Goal: Transaction & Acquisition: Purchase product/service

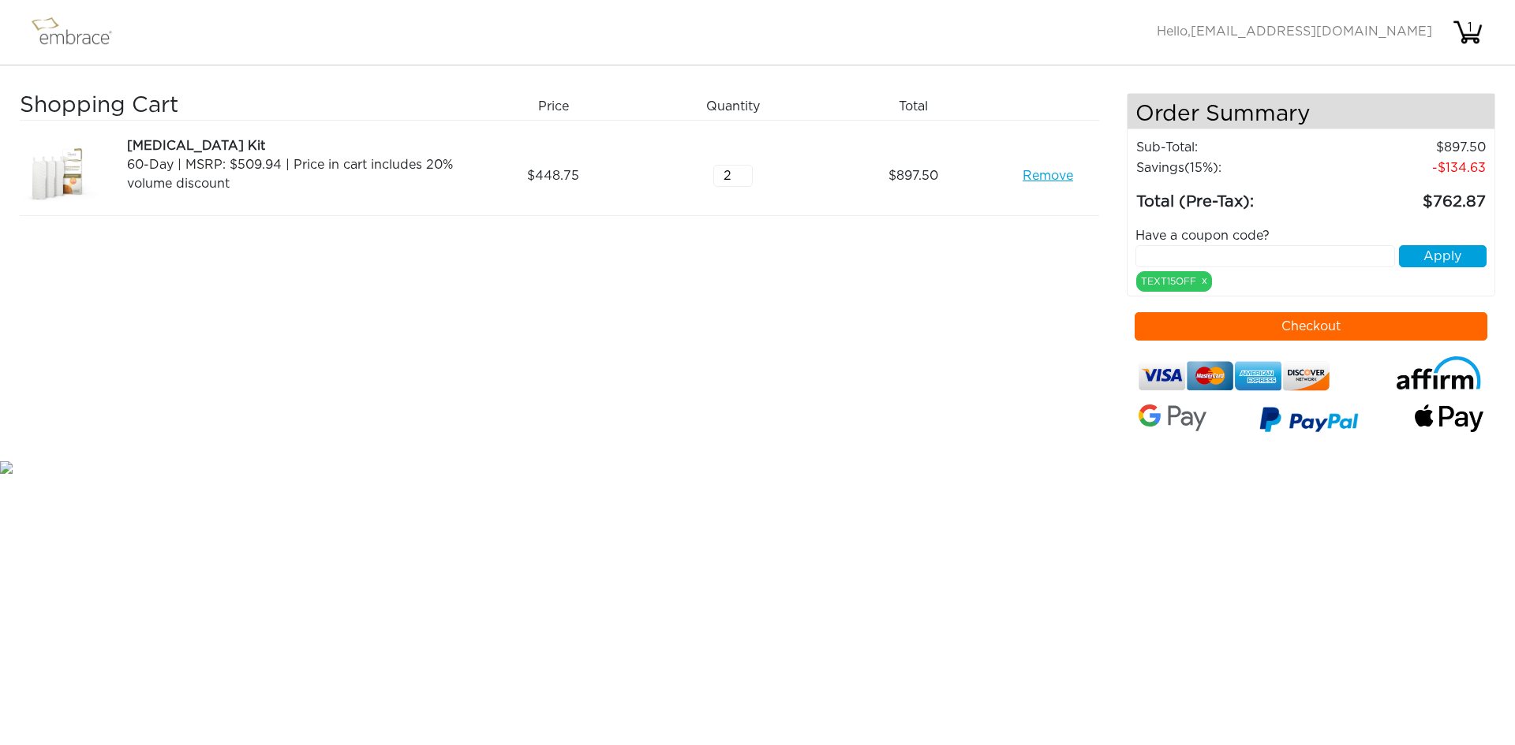
drag, startPoint x: 732, startPoint y: 173, endPoint x: 626, endPoint y: 170, distance: 105.8
click at [630, 168] on div "Tummy Tuck Kit 60-Day | MSRP: $509.94 | Price in cart includes 20% volume disco…" at bounding box center [559, 168] width 1079 height 95
type input "1"
click at [746, 217] on div "Shopping Cart Price Quantity Qty Total [MEDICAL_DATA] Kit 60-Day | MSRP: $509.9…" at bounding box center [573, 275] width 1107 height 364
click at [502, 413] on div "Shopping Cart Price Quantity Qty Total [MEDICAL_DATA] Kit 60-Day | MSRP: $509.9…" at bounding box center [573, 275] width 1107 height 364
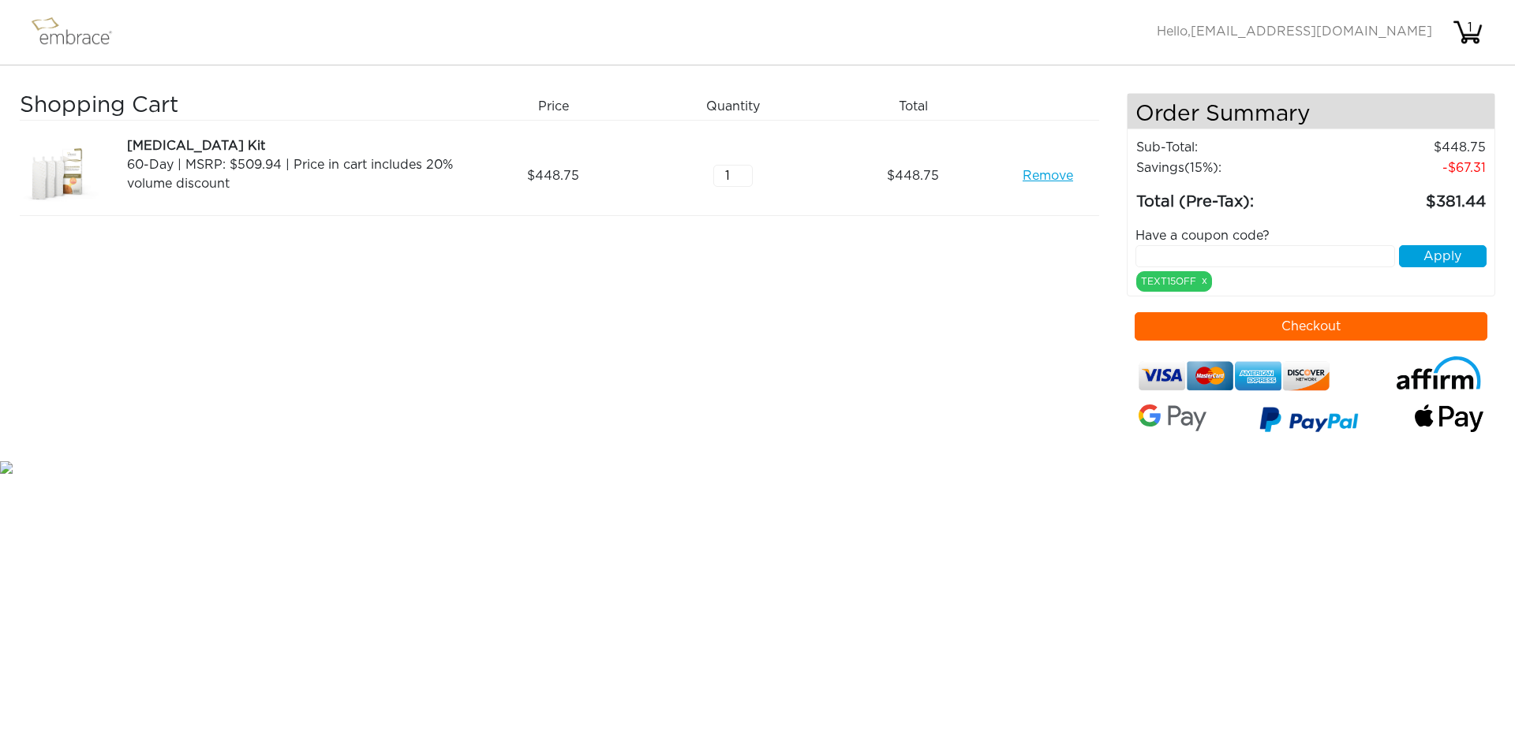
click at [302, 450] on div "Shopping Cart Price Quantity Qty Total [MEDICAL_DATA] Kit 60-Day | MSRP: $509.9…" at bounding box center [573, 275] width 1107 height 364
click at [337, 439] on div "Shopping Cart Price Quantity Qty Total [MEDICAL_DATA] Kit 60-Day | MSRP: $509.9…" at bounding box center [573, 275] width 1107 height 364
click at [430, 359] on div "Shopping Cart Price Quantity Qty Total [MEDICAL_DATA] Kit 60-Day | MSRP: $509.9…" at bounding box center [573, 275] width 1107 height 364
click at [1061, 178] on link "Remove" at bounding box center [1047, 175] width 50 height 19
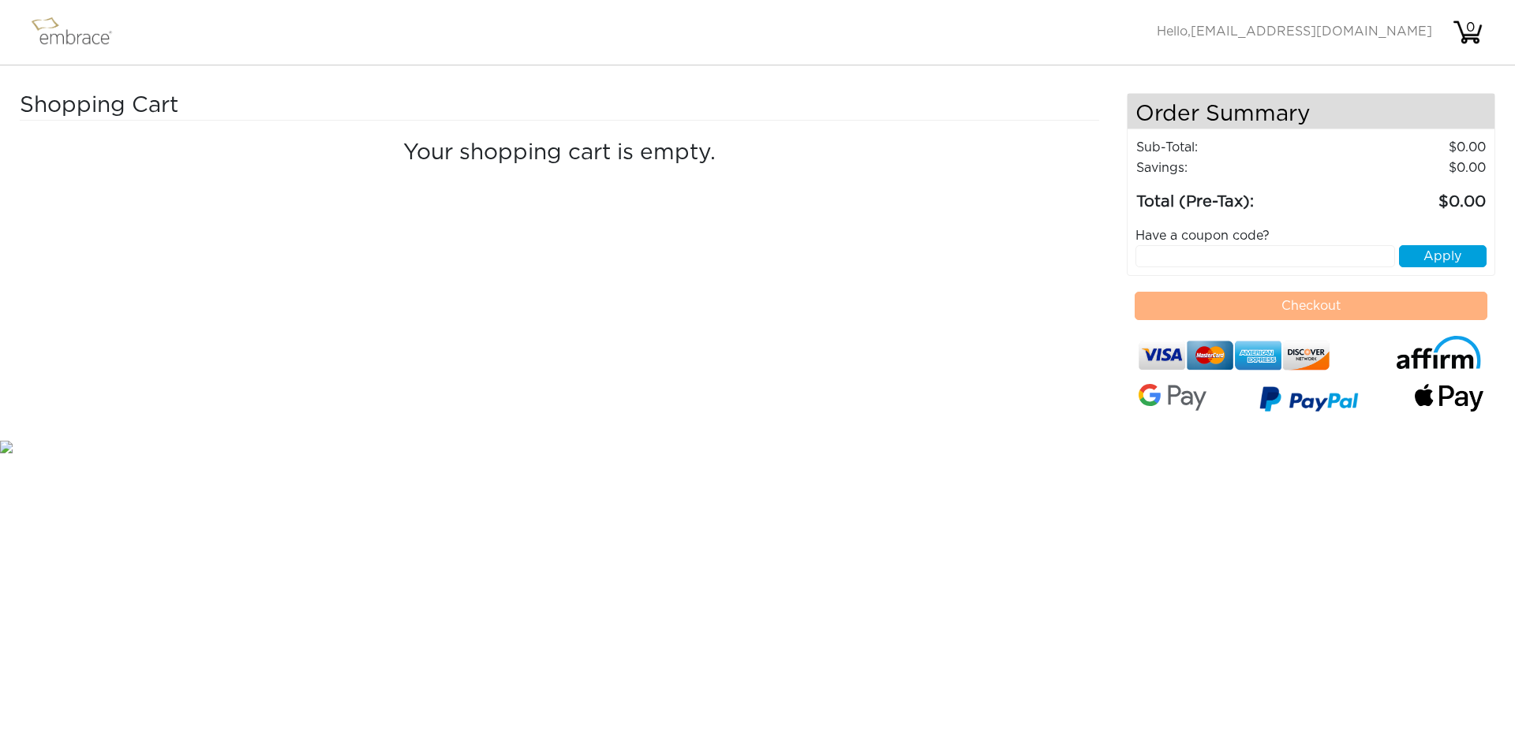
click at [77, 37] on img at bounding box center [79, 32] width 103 height 39
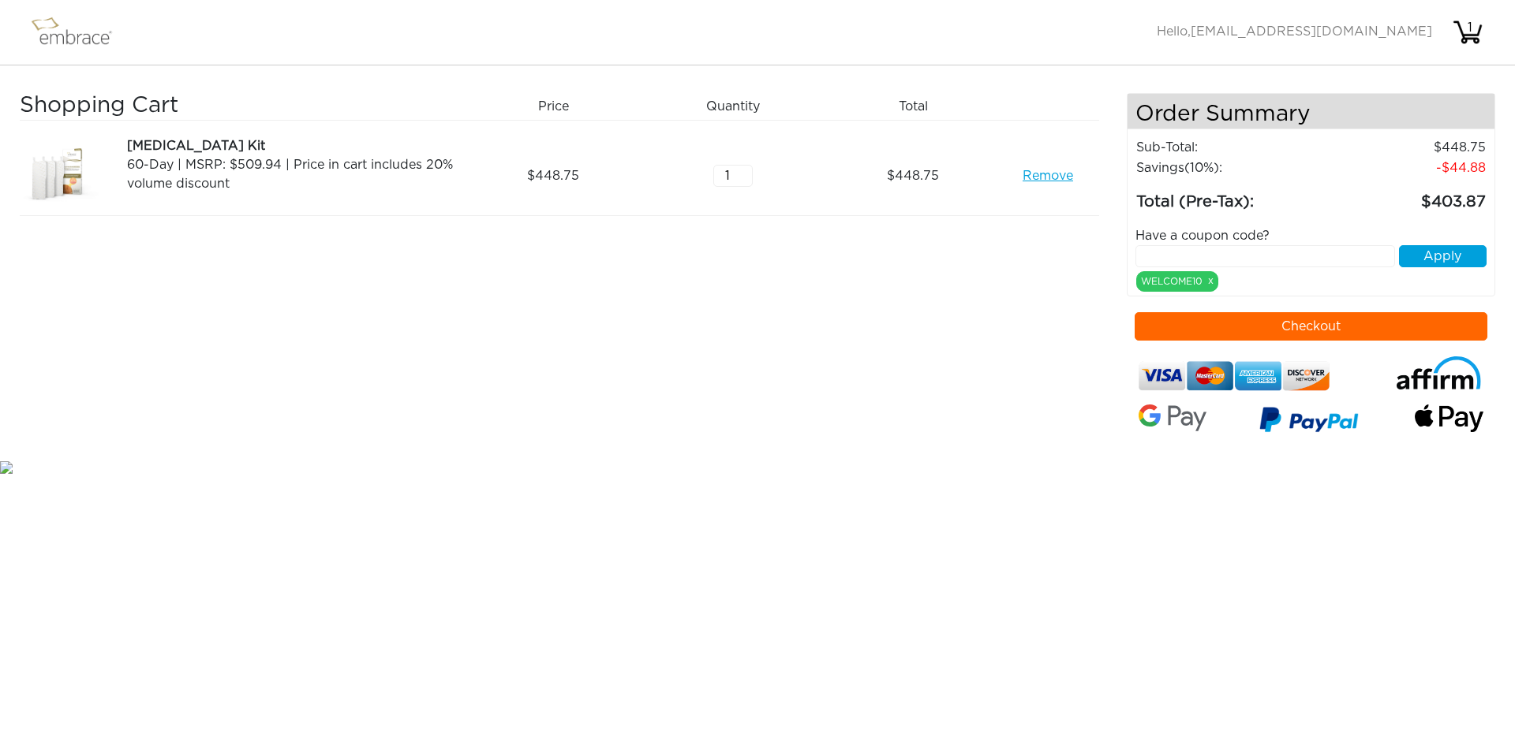
click at [829, 297] on div "Shopping Cart Price Quantity Qty Total [MEDICAL_DATA] Kit 60-Day | MSRP: $509.9…" at bounding box center [573, 275] width 1107 height 364
click at [1242, 251] on input "text" at bounding box center [1265, 256] width 260 height 22
type input "TUCKORTREAT"
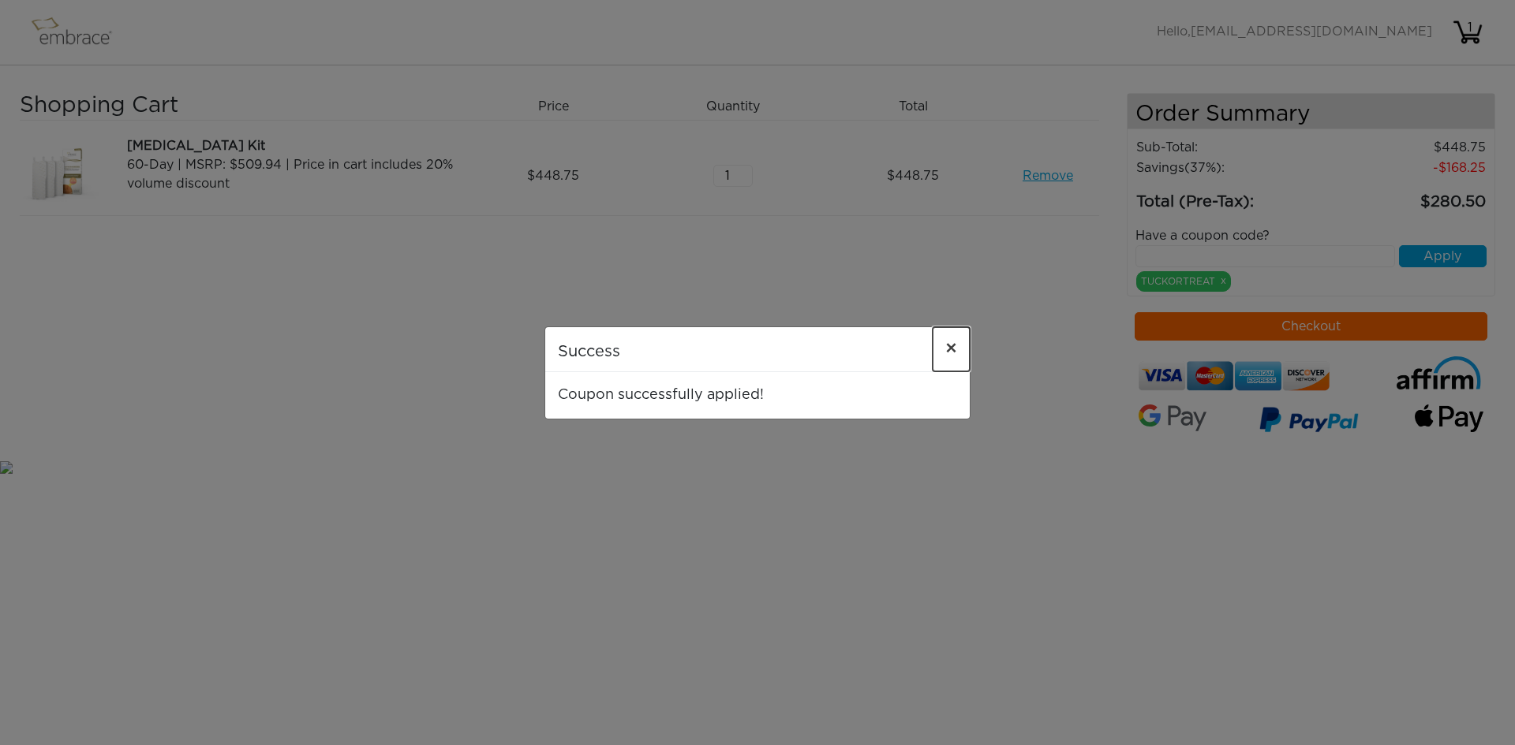
click at [945, 350] on span "×" at bounding box center [951, 349] width 12 height 19
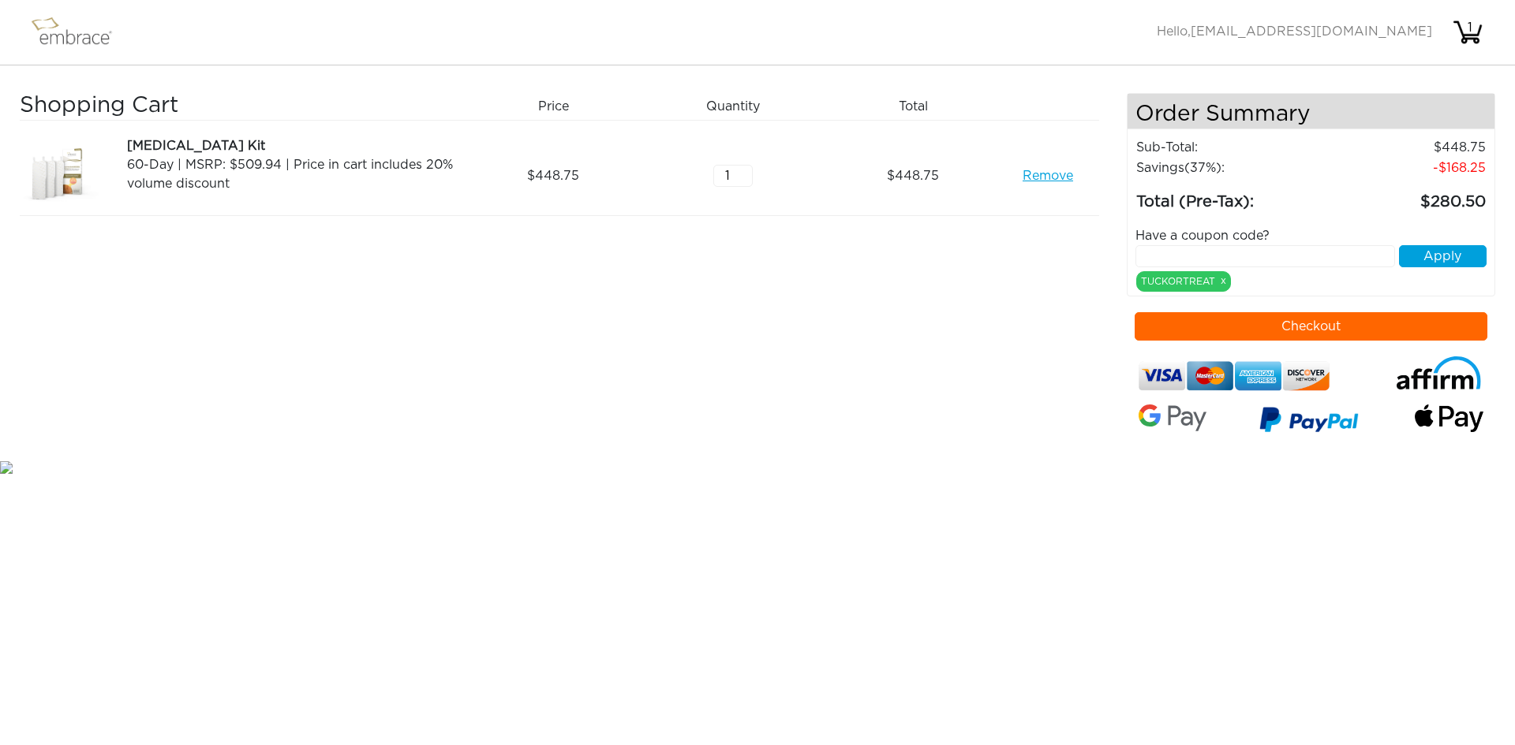
click at [879, 399] on div "Shopping Cart Price Quantity Qty Total [MEDICAL_DATA] Kit 60-Day | MSRP: $509.9…" at bounding box center [573, 275] width 1107 height 364
click at [68, 33] on img at bounding box center [79, 32] width 103 height 39
